Goal: Task Accomplishment & Management: Complete application form

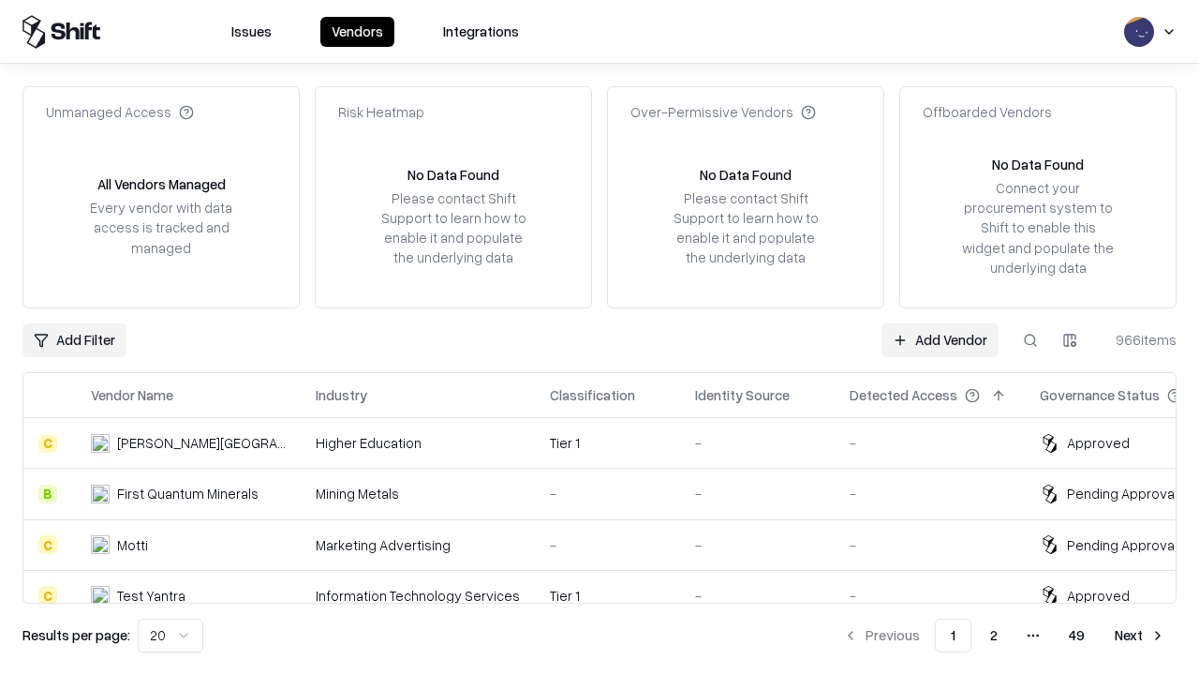
click at [940, 339] on link "Add Vendor" at bounding box center [940, 340] width 117 height 34
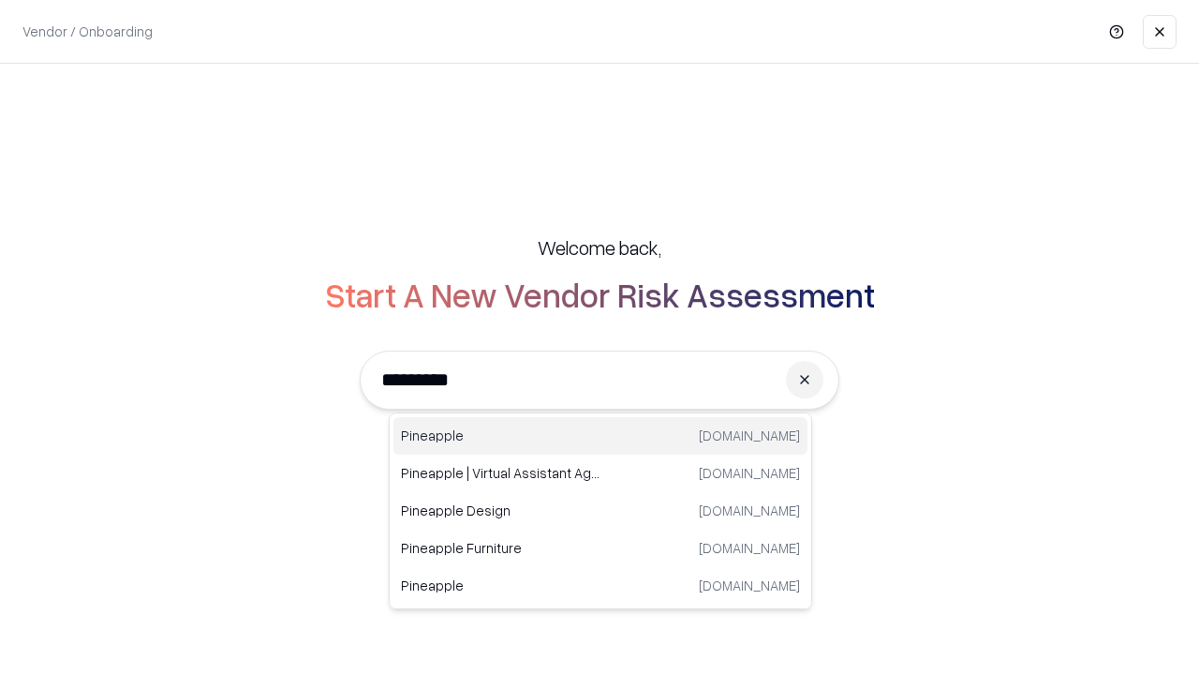
click at [601, 436] on div "Pineapple [DOMAIN_NAME]" at bounding box center [601, 435] width 414 height 37
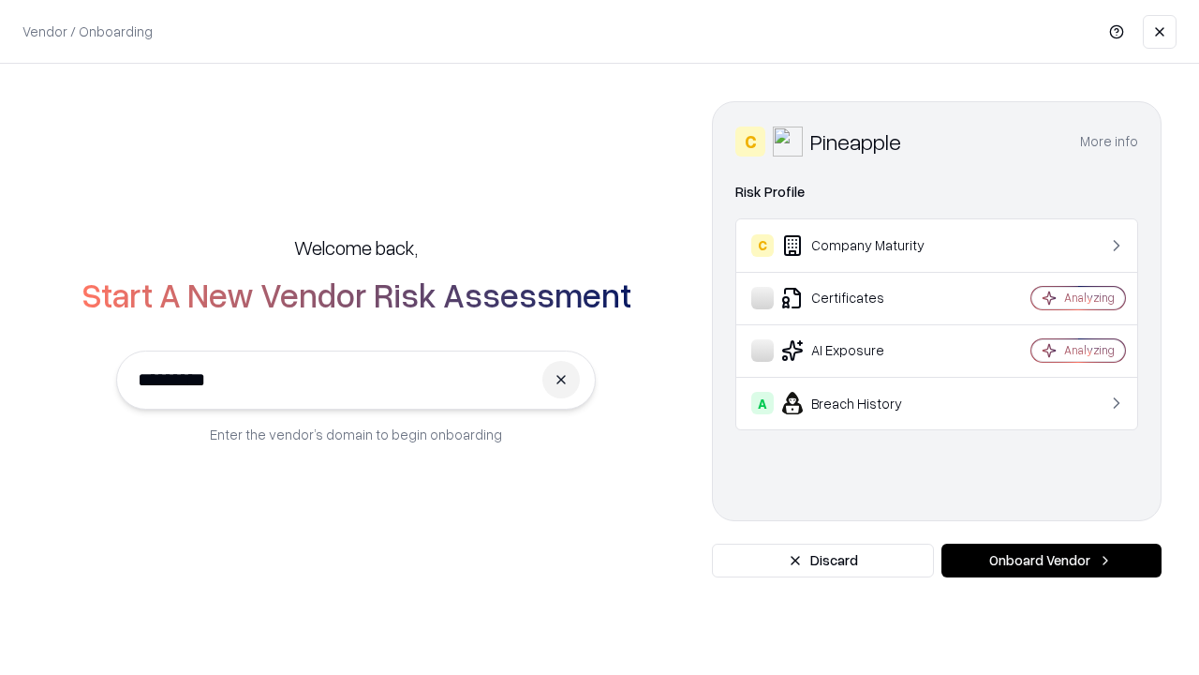
type input "*********"
click at [1051, 560] on button "Onboard Vendor" at bounding box center [1052, 561] width 220 height 34
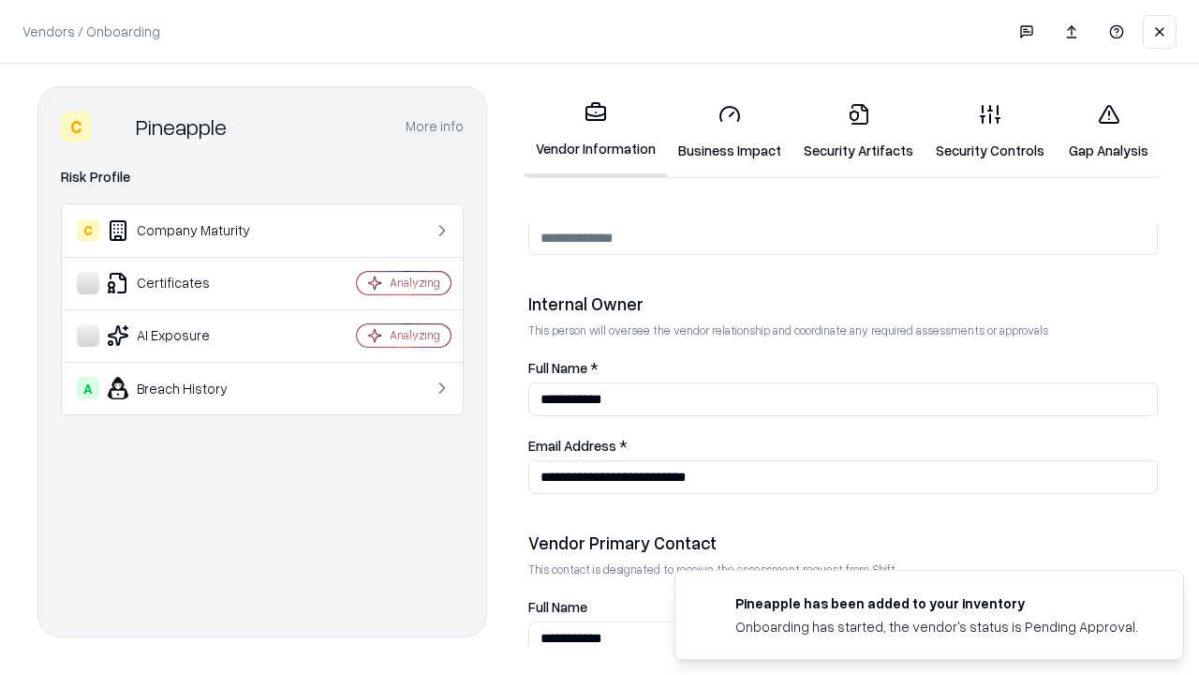
scroll to position [971, 0]
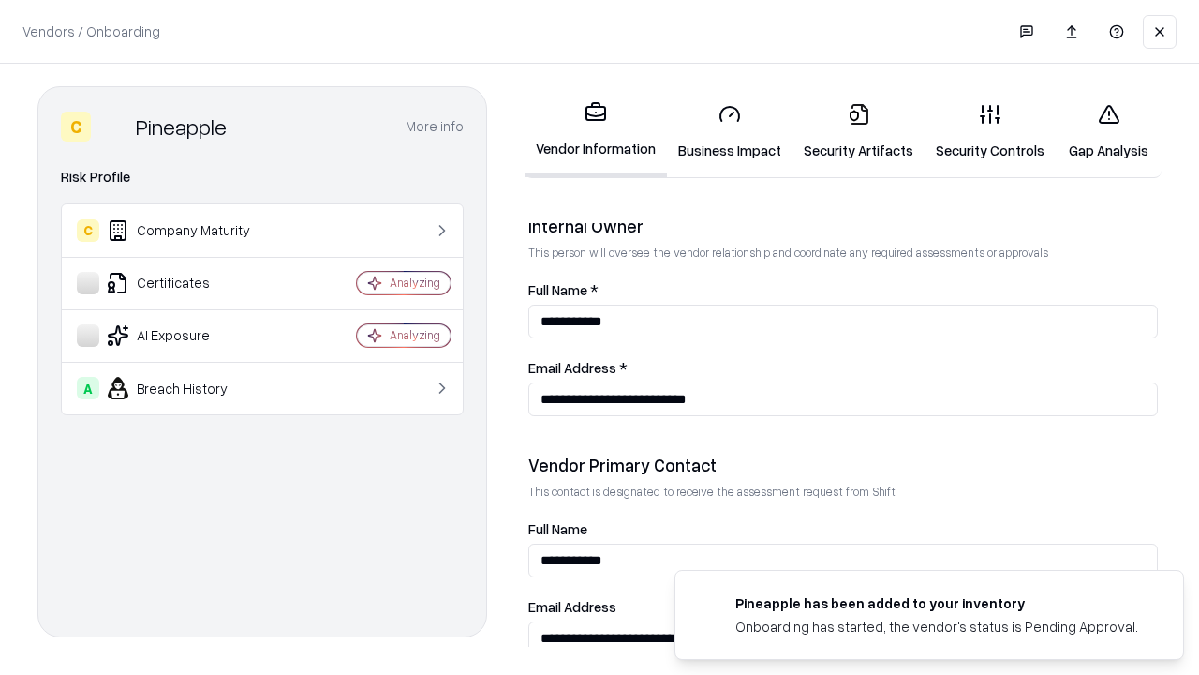
click at [730, 131] on link "Business Impact" at bounding box center [730, 131] width 126 height 87
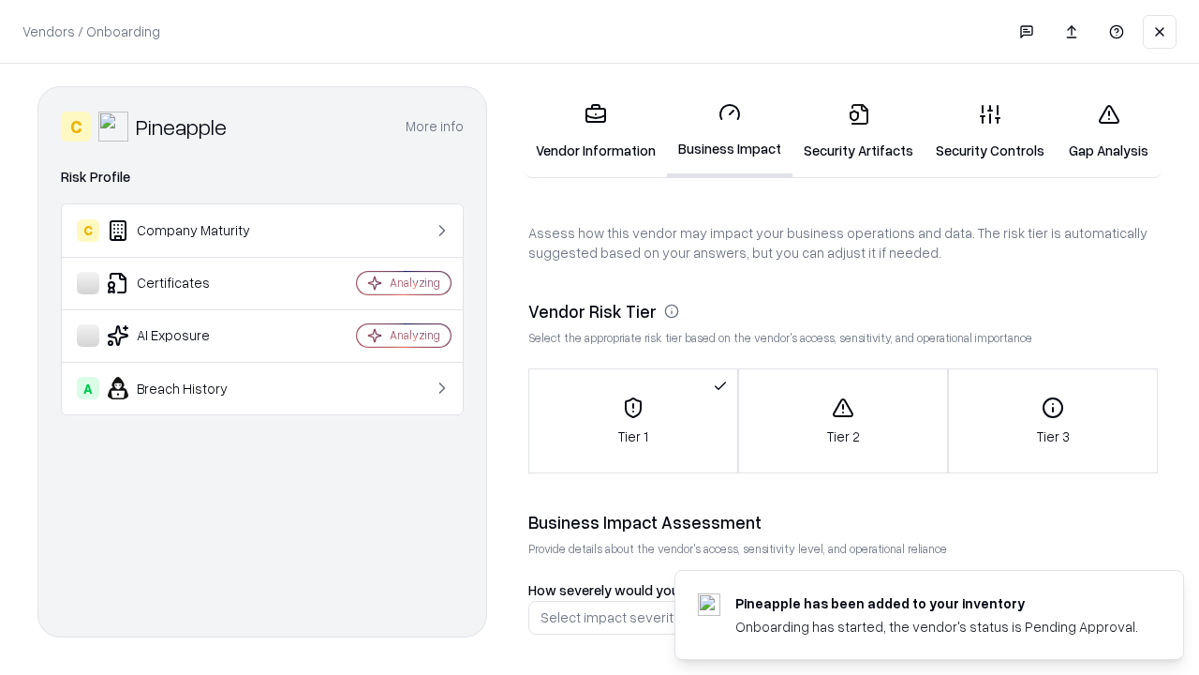
click at [858, 131] on link "Security Artifacts" at bounding box center [859, 131] width 132 height 87
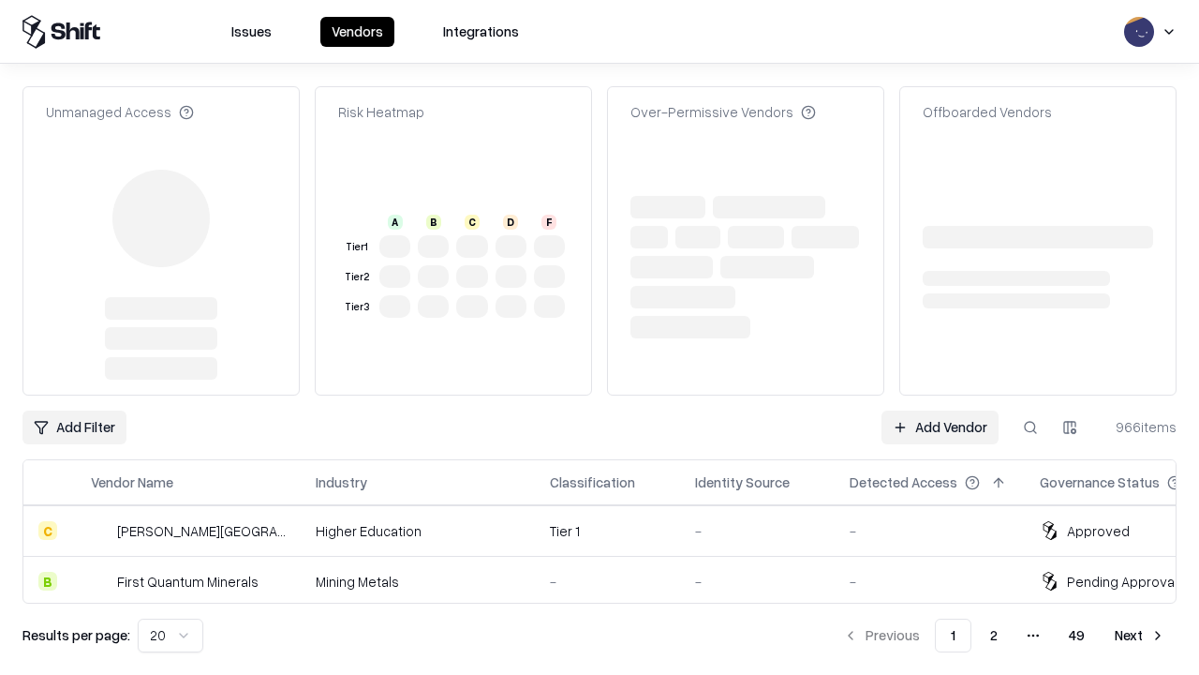
click at [940, 410] on link "Add Vendor" at bounding box center [940, 427] width 117 height 34
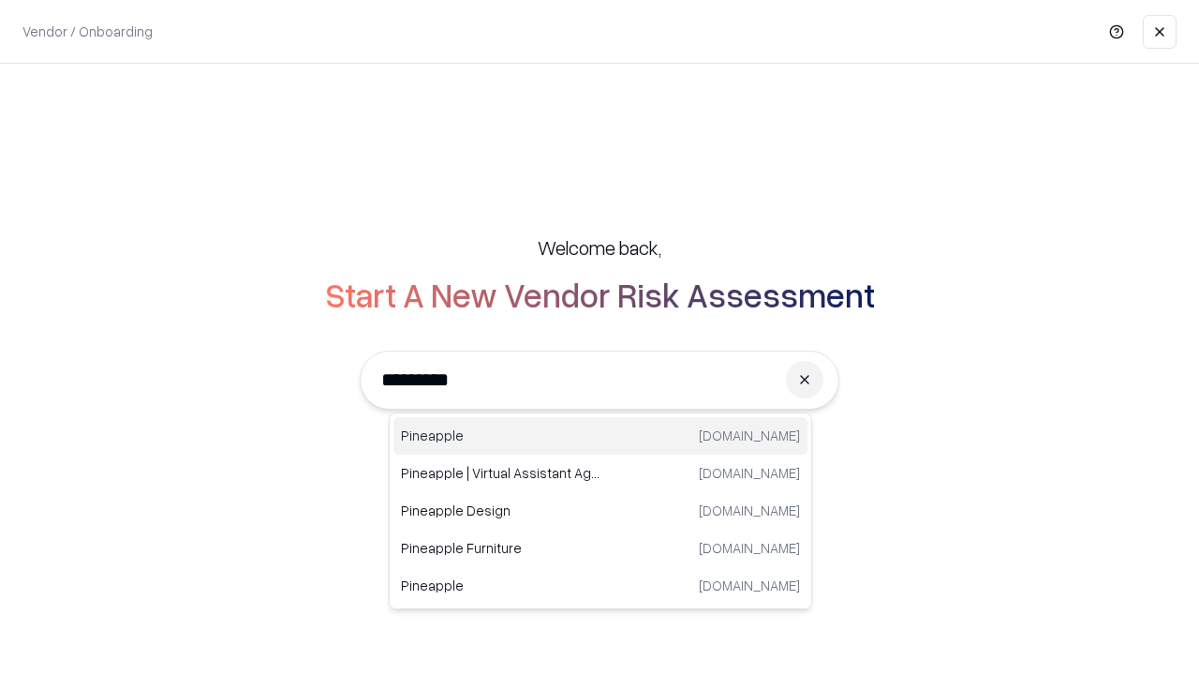
click at [601, 436] on div "Pineapple [DOMAIN_NAME]" at bounding box center [601, 435] width 414 height 37
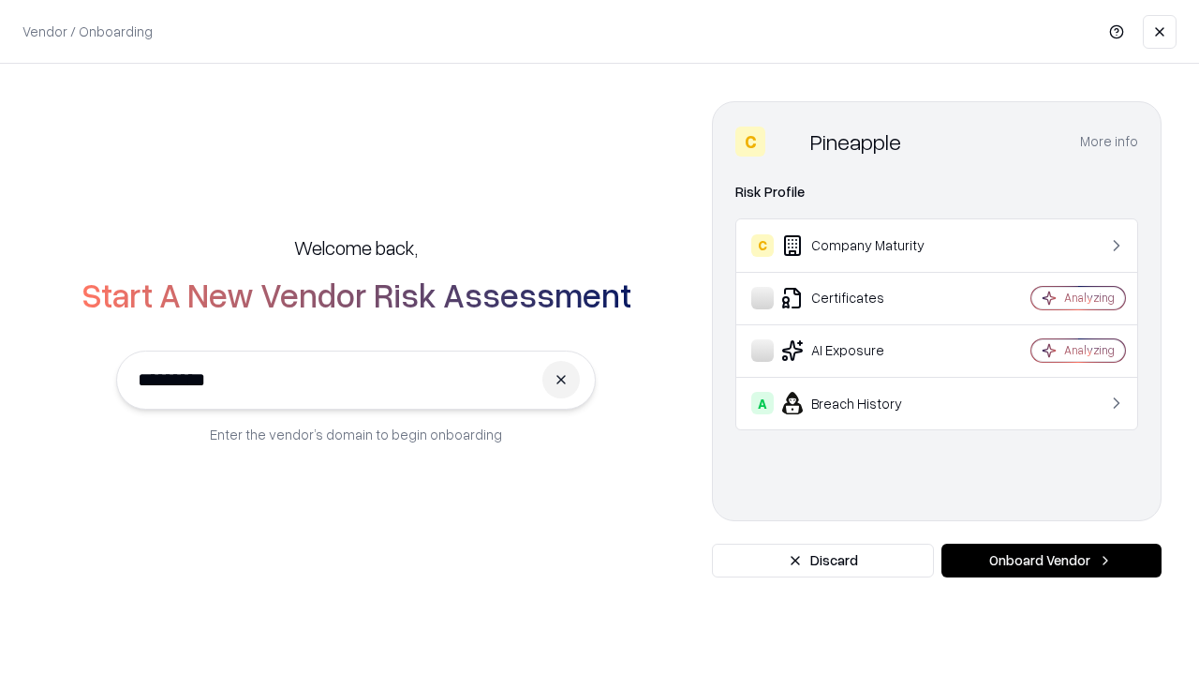
type input "*********"
click at [1051, 560] on button "Onboard Vendor" at bounding box center [1052, 561] width 220 height 34
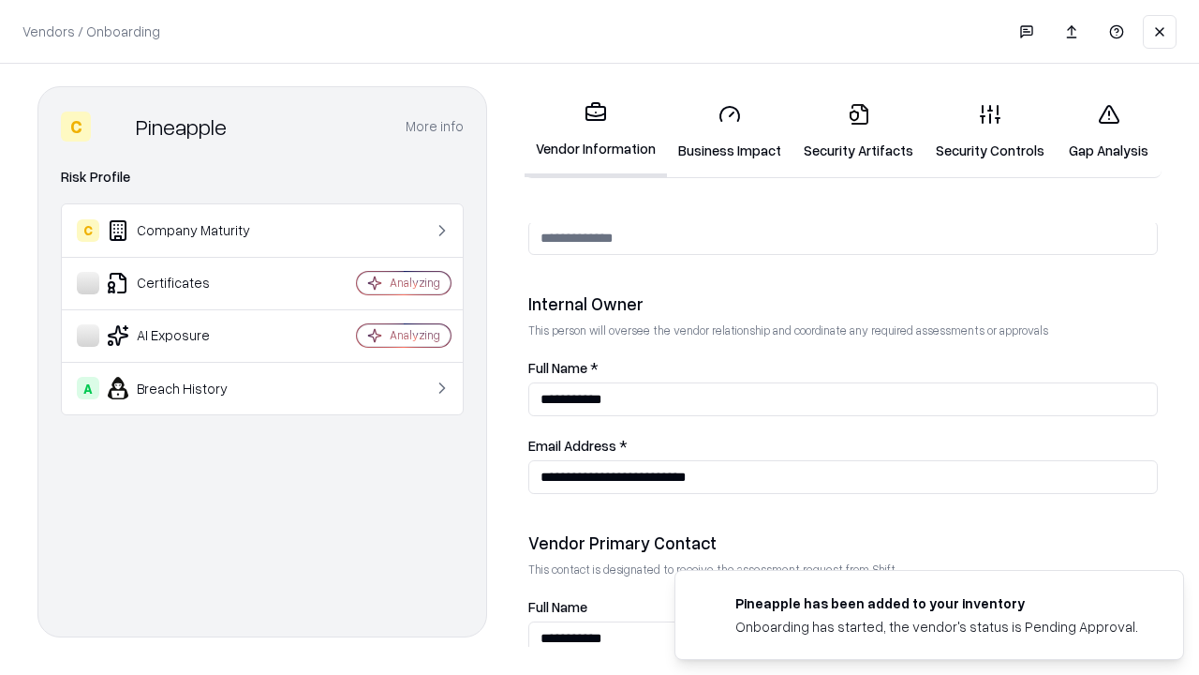
scroll to position [971, 0]
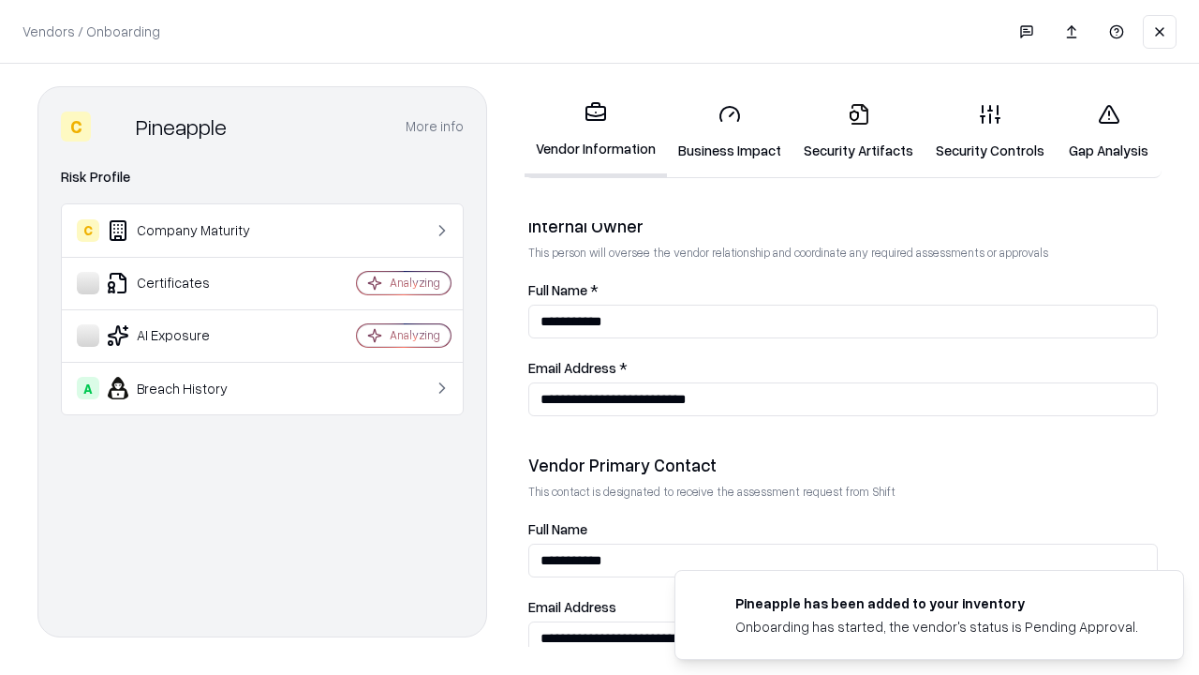
click at [1109, 131] on link "Gap Analysis" at bounding box center [1109, 131] width 106 height 87
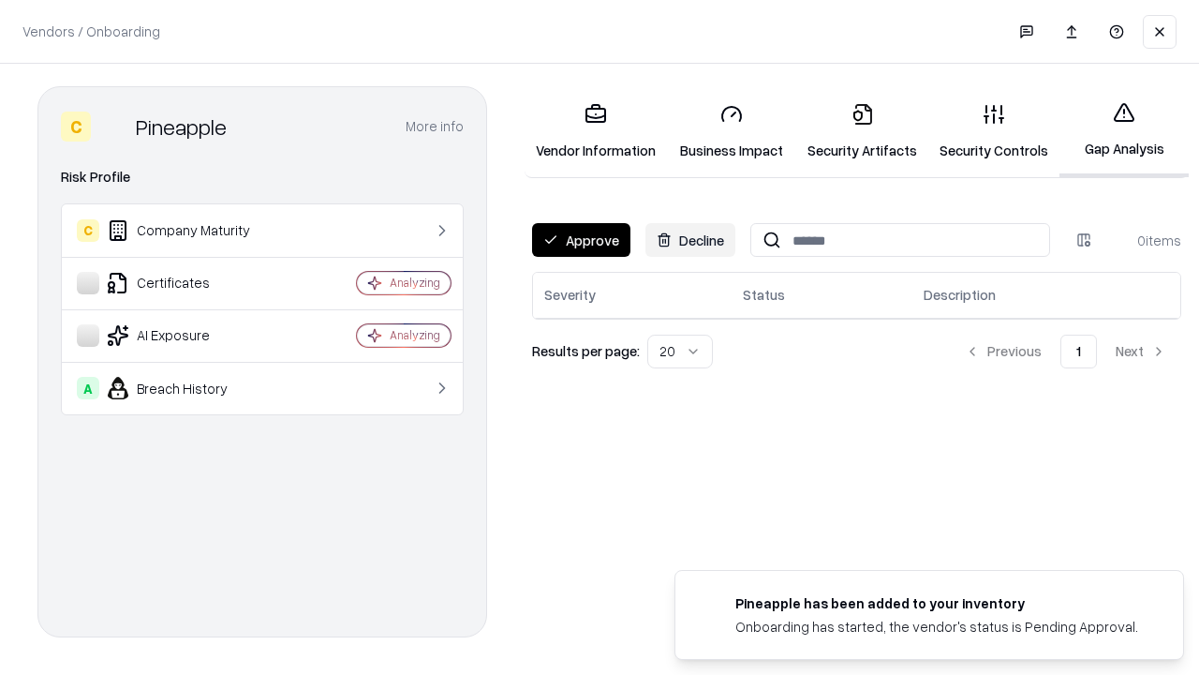
click at [581, 240] on button "Approve" at bounding box center [581, 240] width 98 height 34
